Goal: Find specific page/section: Find specific page/section

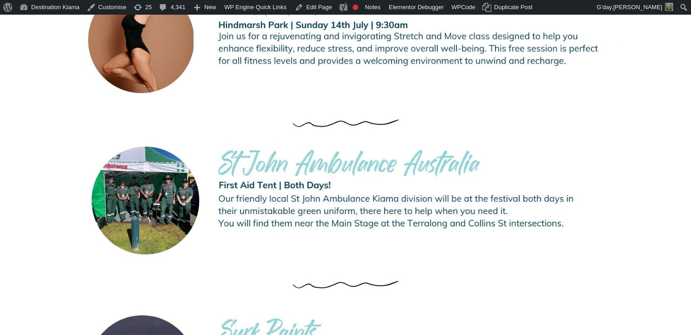
scroll to position [1862, 0]
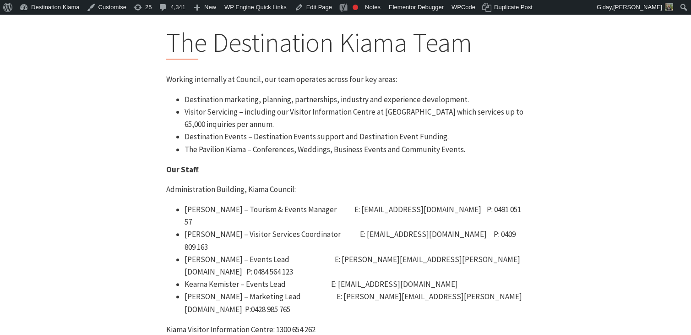
scroll to position [317, 0]
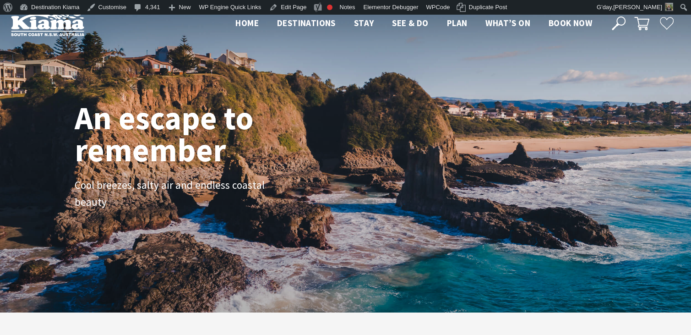
scroll to position [147, 698]
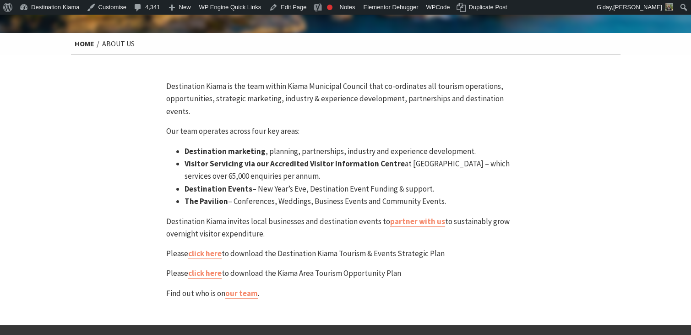
scroll to position [31, 0]
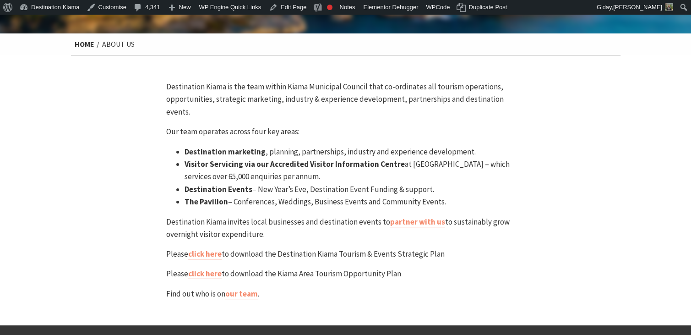
click at [201, 146] on li "Destination marketing , planning, partnerships, industry and experience develop…" at bounding box center [355, 152] width 341 height 12
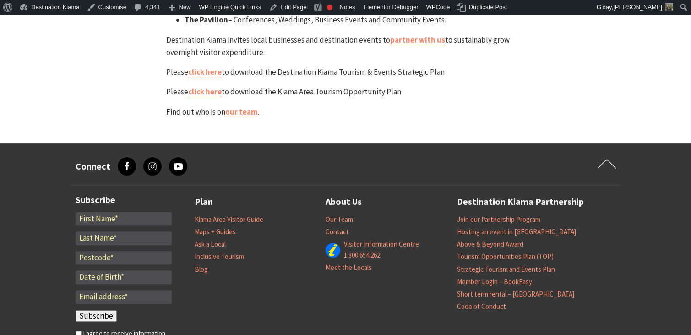
scroll to position [0, 0]
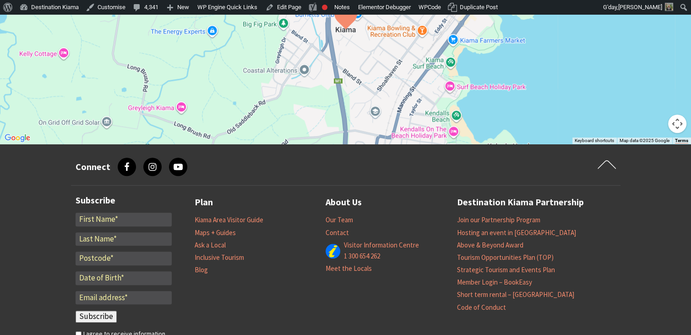
scroll to position [702, 0]
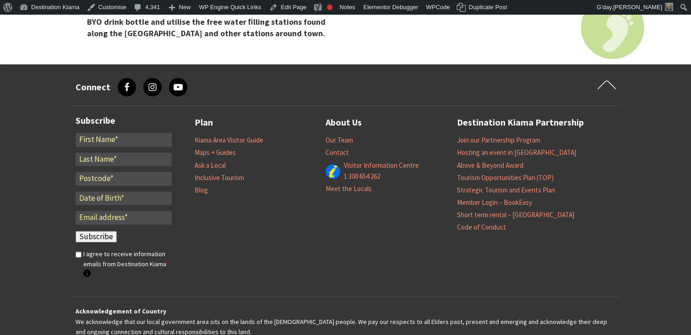
scroll to position [892, 0]
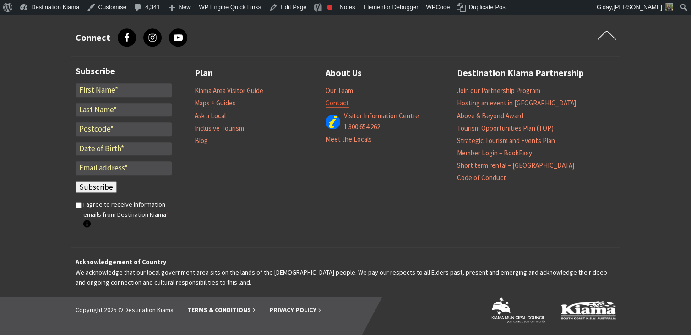
click at [338, 103] on link "Contact" at bounding box center [337, 102] width 23 height 9
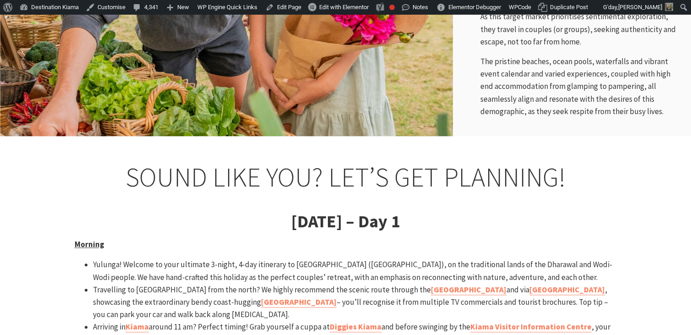
scroll to position [751, 0]
click at [105, 210] on h3 "[DATE] – Day 1" at bounding box center [346, 220] width 542 height 21
